Goal: Navigation & Orientation: Find specific page/section

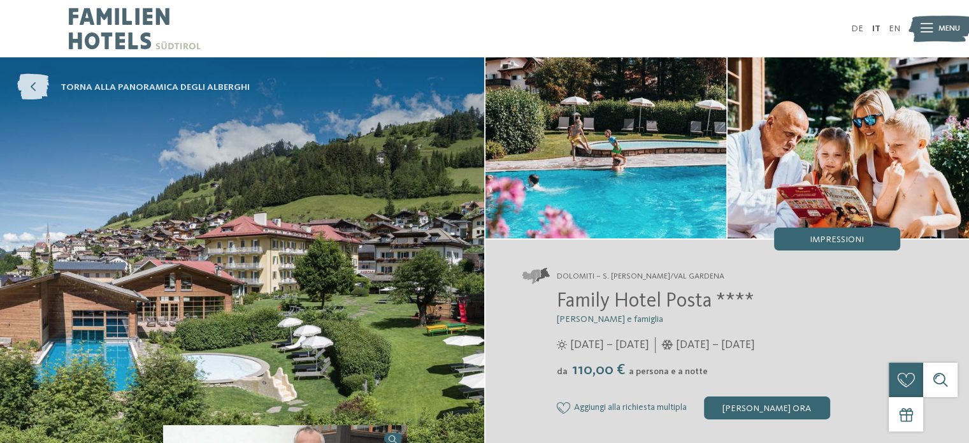
click at [42, 83] on icon at bounding box center [33, 88] width 32 height 26
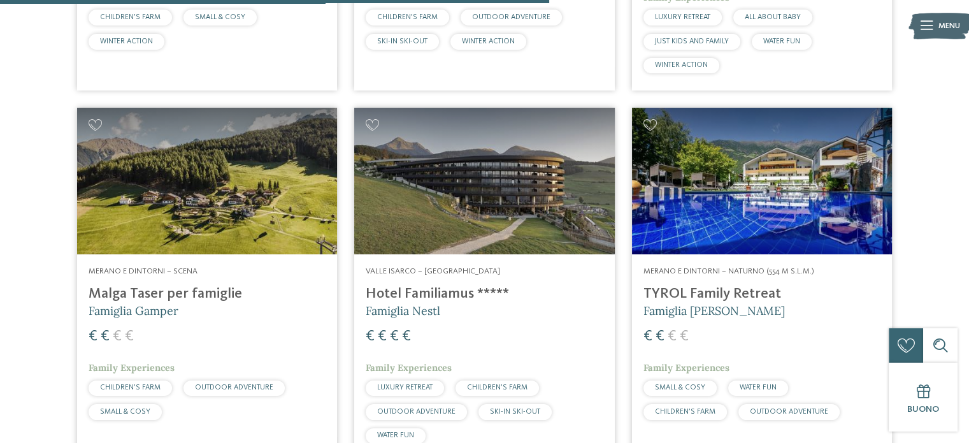
scroll to position [2534, 0]
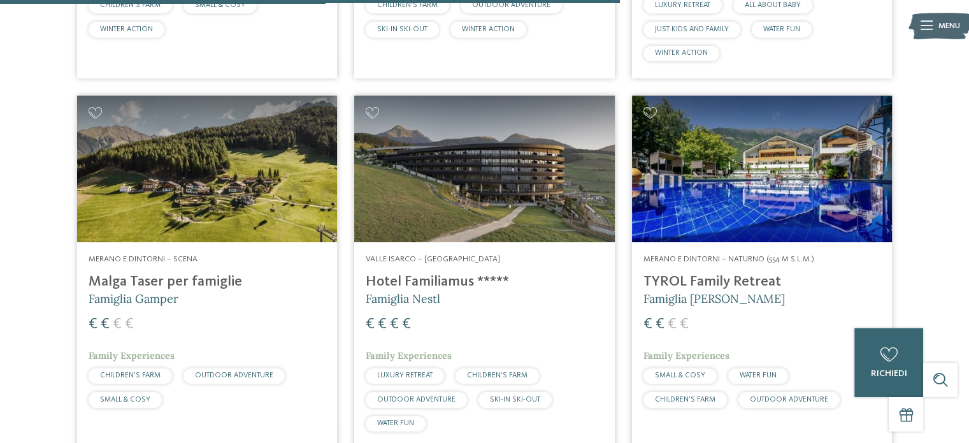
click at [747, 273] on h4 "TYROL Family Retreat" at bounding box center [761, 281] width 237 height 17
